Goal: Task Accomplishment & Management: Complete application form

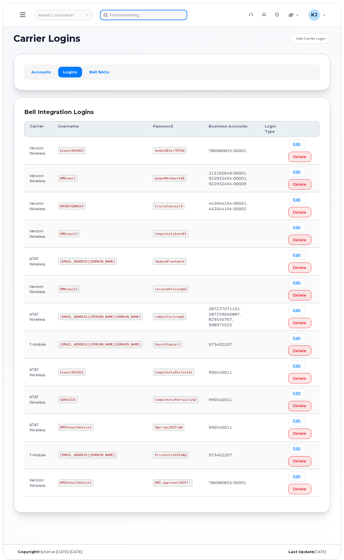
click at [187, 14] on input at bounding box center [143, 15] width 87 height 10
paste input "[PHONE_NUMBER]"
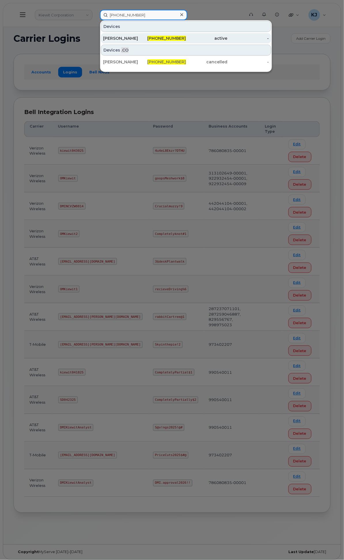
type input "604-999-2203"
click at [186, 37] on span "604-999-2203" at bounding box center [167, 38] width 39 height 5
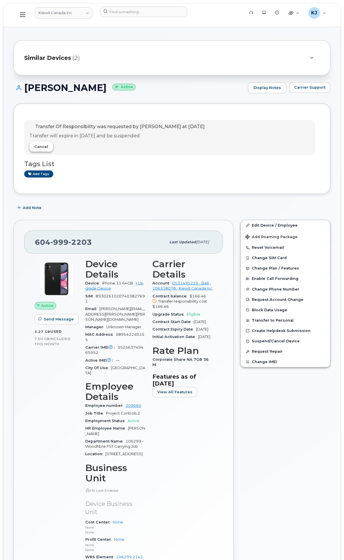
click at [48, 149] on span "Cancel" at bounding box center [41, 146] width 14 height 5
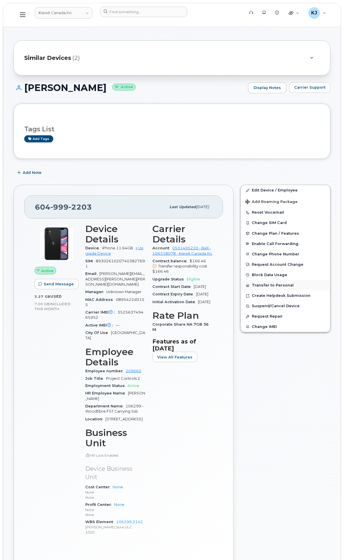
click at [298, 287] on button "Transfer to Personal" at bounding box center [285, 285] width 89 height 10
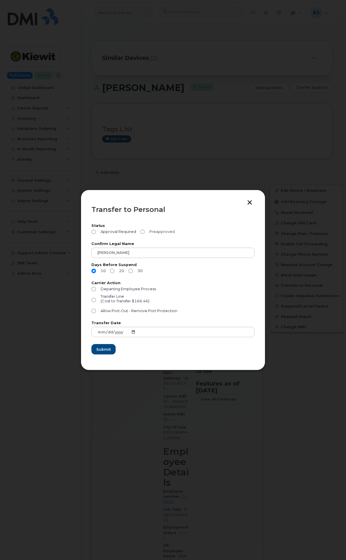
click at [141, 233] on input "Preapproved" at bounding box center [142, 232] width 5 height 5
radio input "true"
click at [130, 272] on input "30" at bounding box center [130, 271] width 5 height 5
radio input "true"
click at [93, 288] on input "Departing Employee Process" at bounding box center [93, 289] width 5 height 5
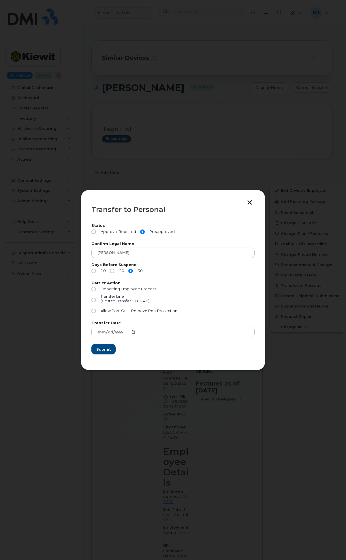
radio input "true"
click at [94, 270] on input "10" at bounding box center [93, 271] width 5 height 5
radio input "true"
click at [111, 271] on input "20" at bounding box center [112, 271] width 5 height 5
radio input "true"
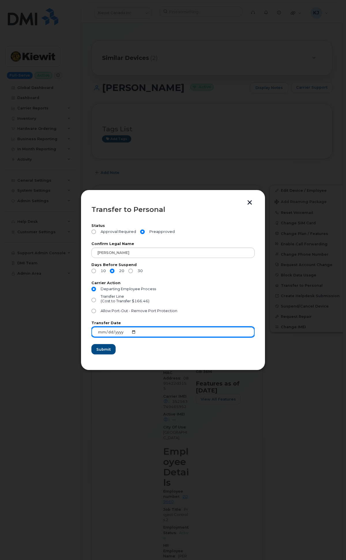
click at [131, 332] on input "2025-09-22" at bounding box center [172, 332] width 163 height 10
type input "2025-09-26"
click at [133, 333] on input "2025-09-26" at bounding box center [172, 332] width 163 height 10
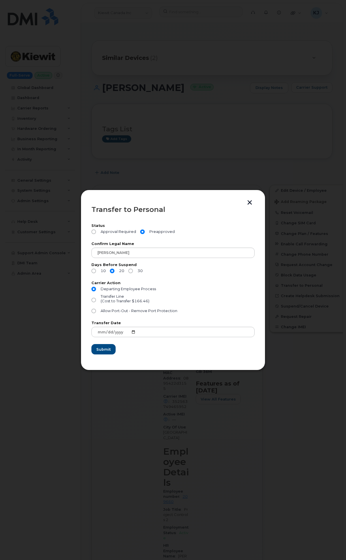
click at [18, 311] on div at bounding box center [173, 280] width 346 height 560
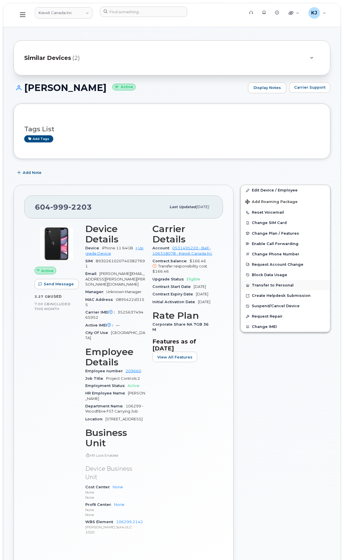
click at [298, 287] on button "Transfer to Personal" at bounding box center [285, 285] width 89 height 10
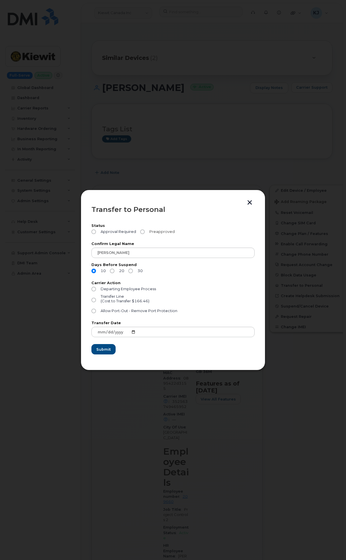
click at [143, 232] on input "Preapproved" at bounding box center [142, 232] width 5 height 5
radio input "true"
click at [115, 272] on label "20" at bounding box center [117, 271] width 14 height 5
click at [114, 272] on input "20" at bounding box center [112, 271] width 5 height 5
radio input "true"
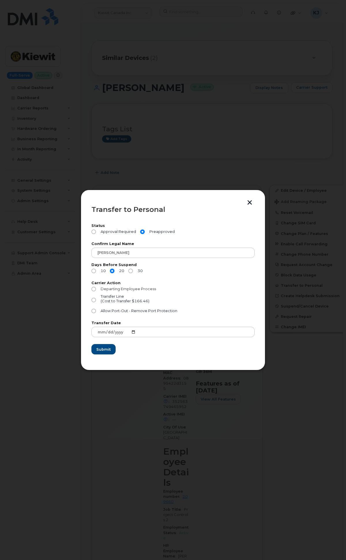
click at [92, 290] on input "Departing Employee Process" at bounding box center [93, 289] width 5 height 5
radio input "true"
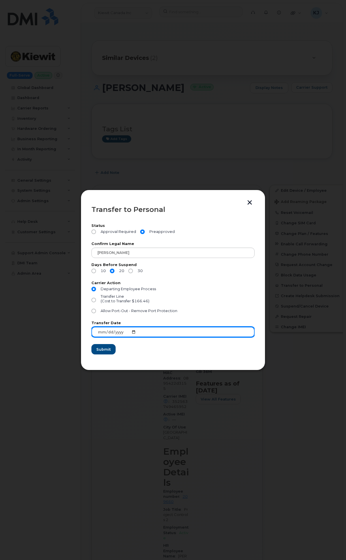
click at [131, 333] on input "2025-09-22" at bounding box center [172, 332] width 163 height 10
type input "2025-09-26"
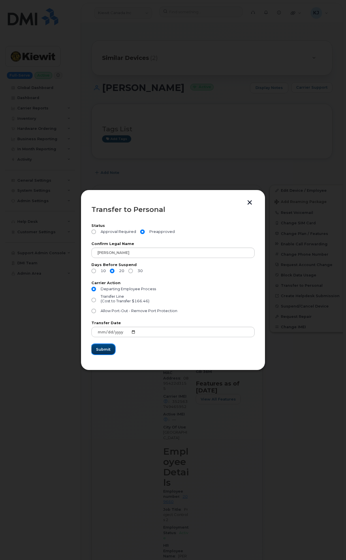
click at [108, 350] on span "Submit" at bounding box center [103, 349] width 14 height 5
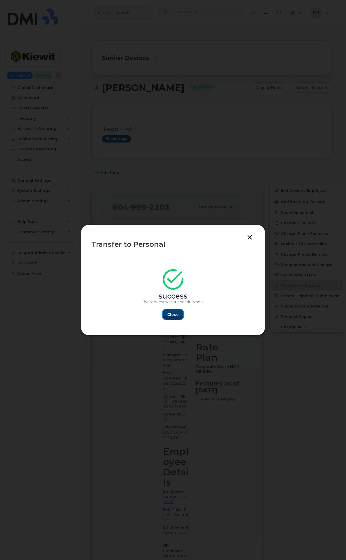
click at [176, 315] on span "Close" at bounding box center [173, 314] width 12 height 5
